Goal: Check status: Check status

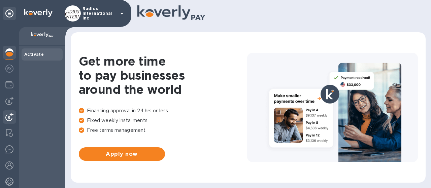
click at [12, 115] on img at bounding box center [9, 117] width 8 height 8
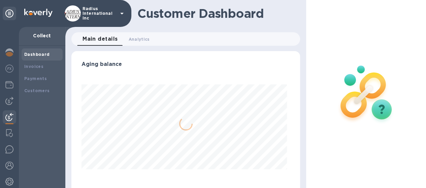
scroll to position [146, 223]
click at [45, 81] on div "Payments" at bounding box center [42, 78] width 36 height 7
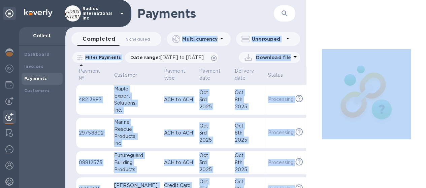
drag, startPoint x: 302, startPoint y: 24, endPoint x: 343, endPoint y: 22, distance: 40.5
click at [309, 23] on div "Payments ​ Completed 0 Scheduled 0 Multi currency Ungrouped Filter Payments Dat…" at bounding box center [246, 94] width 362 height 188
click at [354, 22] on div at bounding box center [366, 94] width 121 height 188
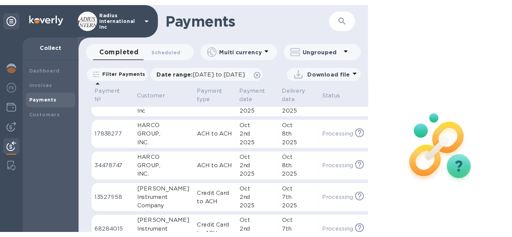
scroll to position [135, 0]
